Goal: Task Accomplishment & Management: Complete application form

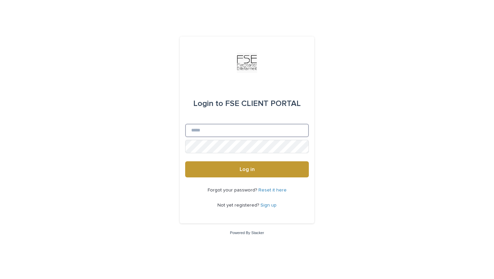
click at [255, 130] on input "Email" at bounding box center [247, 130] width 124 height 13
type input "**********"
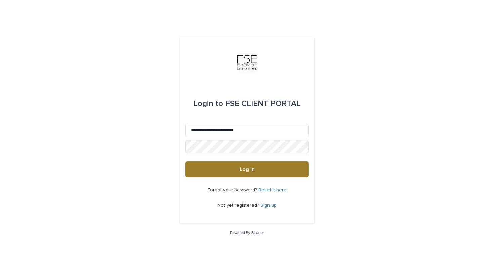
click at [249, 170] on span "Log in" at bounding box center [246, 169] width 15 height 5
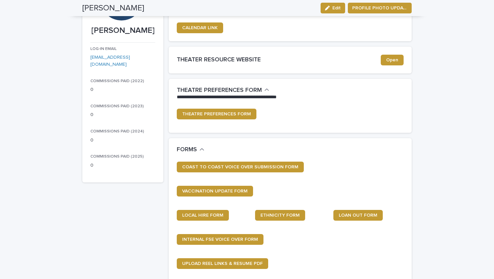
scroll to position [84, 0]
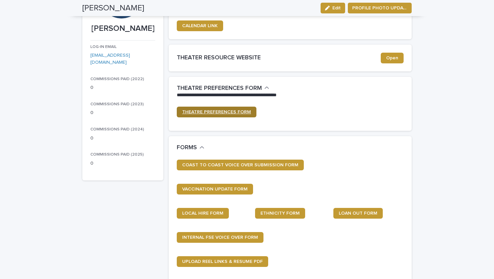
click at [213, 117] on link "THEATRE PREFERENCES FORM" at bounding box center [217, 112] width 80 height 11
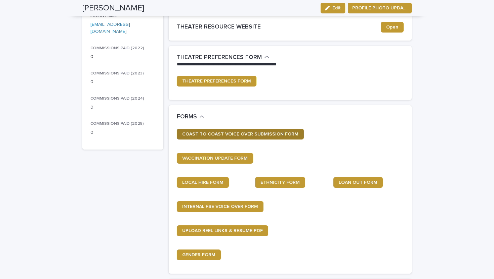
scroll to position [0, 0]
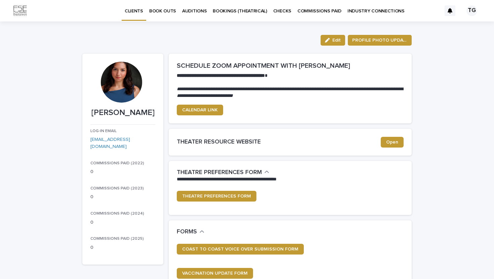
click at [162, 10] on p "BOOK OUTS" at bounding box center [162, 7] width 27 height 14
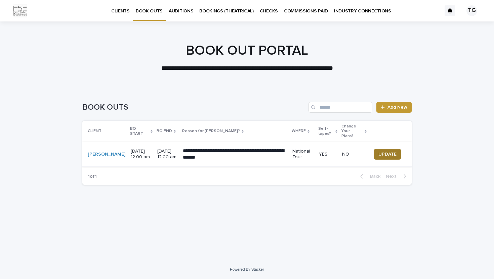
click at [379, 151] on span "UPDATE" at bounding box center [387, 154] width 18 height 7
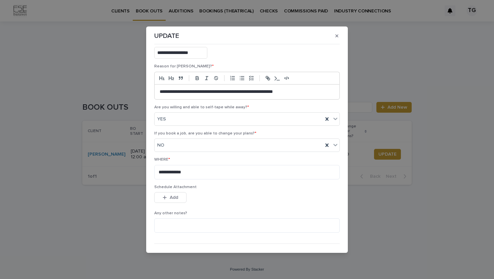
scroll to position [67, 0]
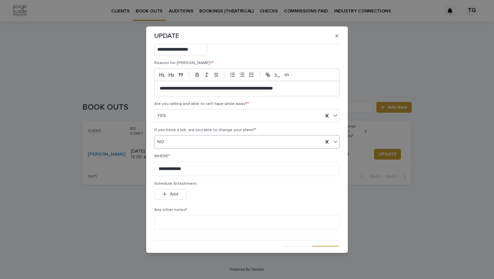
click at [214, 144] on div "NO" at bounding box center [238, 142] width 168 height 11
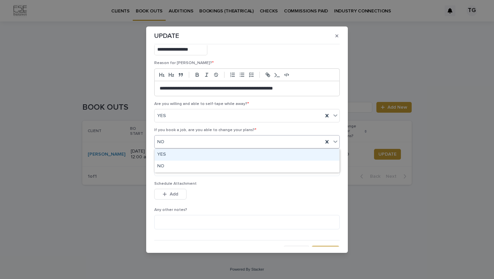
click at [204, 157] on div "YES" at bounding box center [246, 155] width 185 height 12
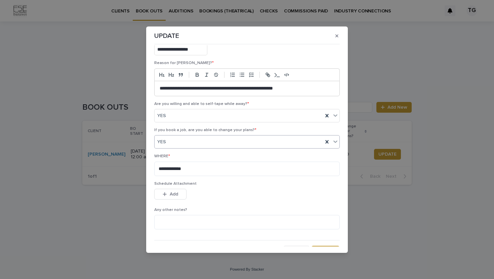
scroll to position [77, 0]
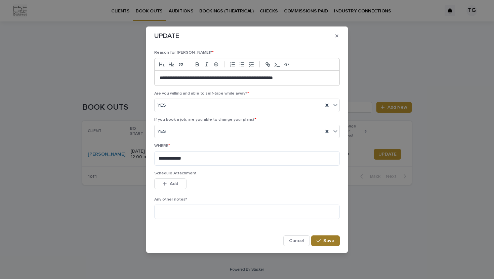
click at [330, 239] on span "Save" at bounding box center [328, 241] width 11 height 5
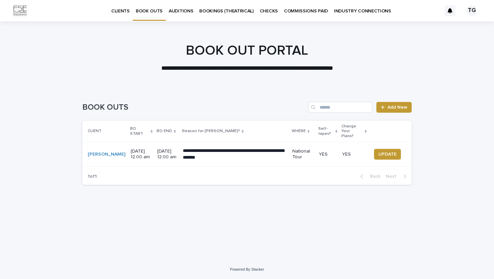
click at [114, 16] on link "CLIENTS" at bounding box center [120, 10] width 25 height 21
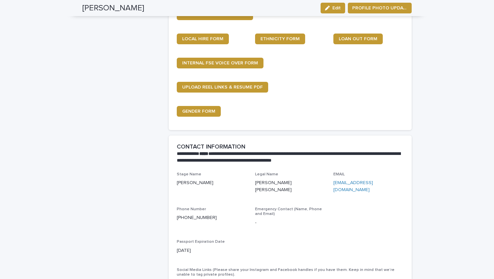
scroll to position [232, 0]
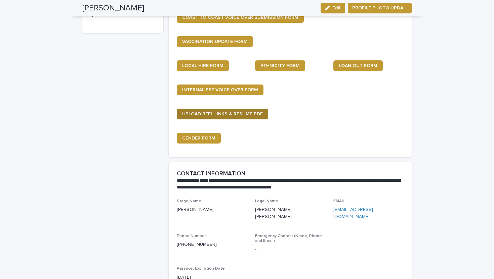
click at [249, 113] on span "UPLOAD REEL LINKS & RESUME PDF" at bounding box center [222, 114] width 81 height 5
click at [199, 140] on span "GENDER FORM" at bounding box center [198, 138] width 33 height 5
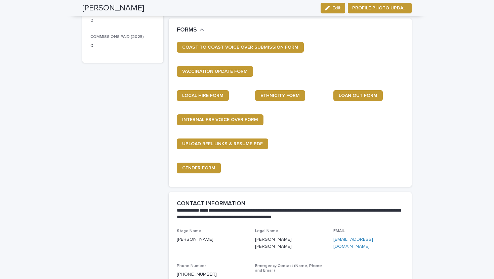
scroll to position [200, 0]
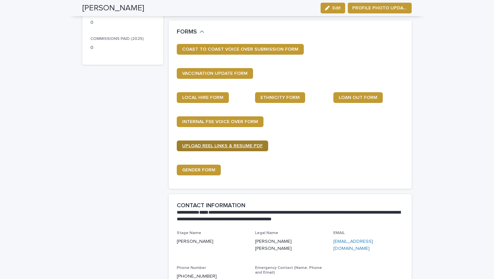
click at [222, 147] on span "UPLOAD REEL LINKS & RESUME PDF" at bounding box center [222, 146] width 81 height 5
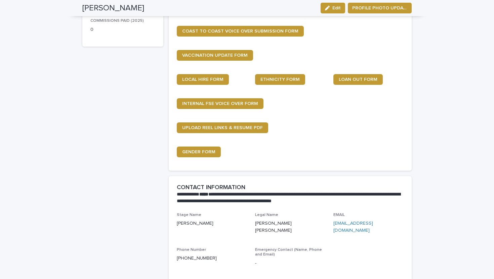
scroll to position [220, 0]
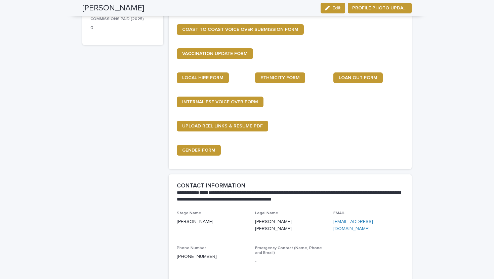
click at [243, 119] on div "COAST TO COAST VOICE OVER SUBMISSION FORM VACCINATION UPDATE FORM LOCAL HIRE FO…" at bounding box center [290, 92] width 227 height 137
click at [243, 125] on span "UPLOAD REEL LINKS & RESUME PDF" at bounding box center [222, 126] width 81 height 5
